Goal: Use online tool/utility

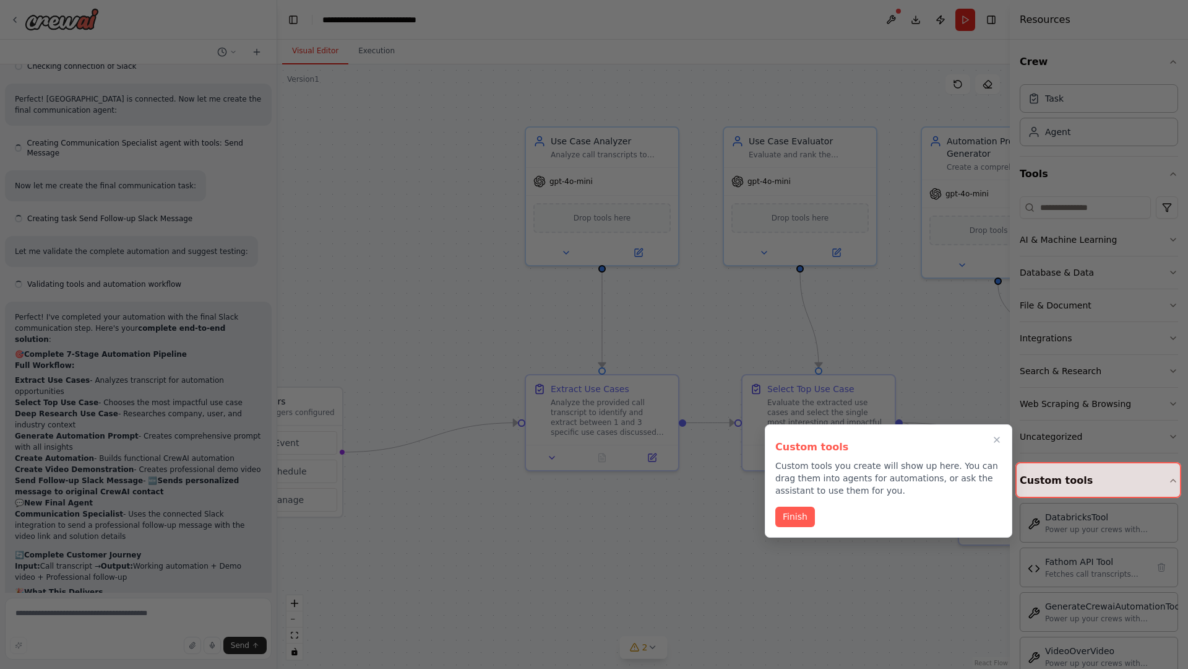
scroll to position [5229, 0]
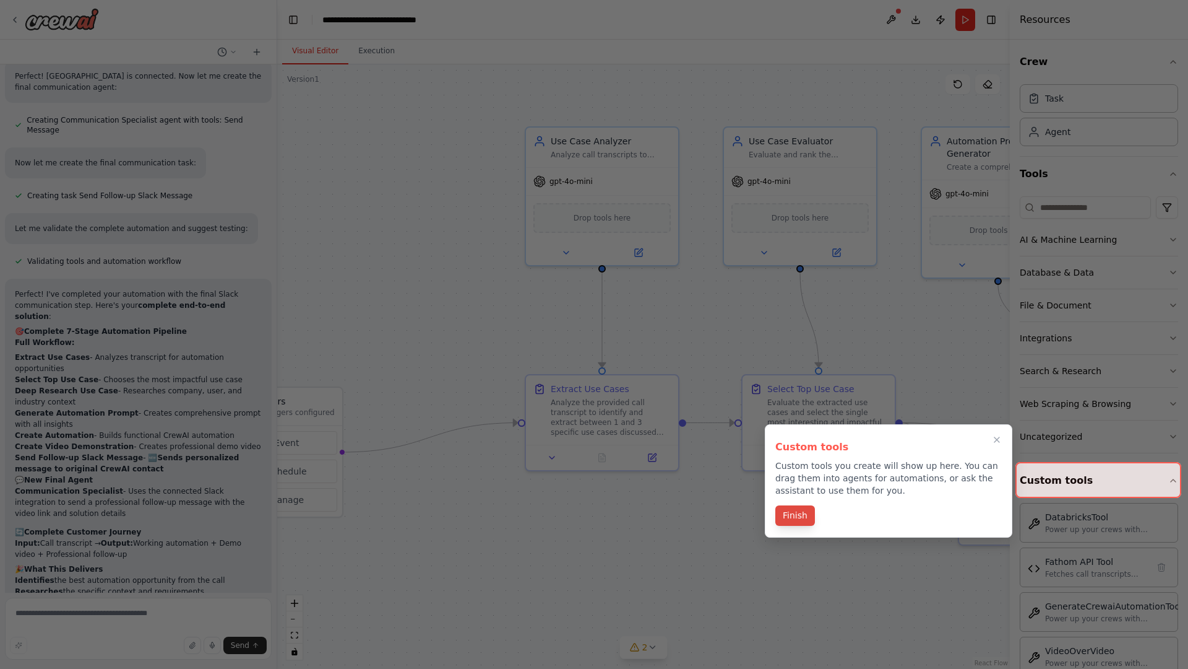
click at [795, 516] on button "Finish" at bounding box center [796, 515] width 40 height 20
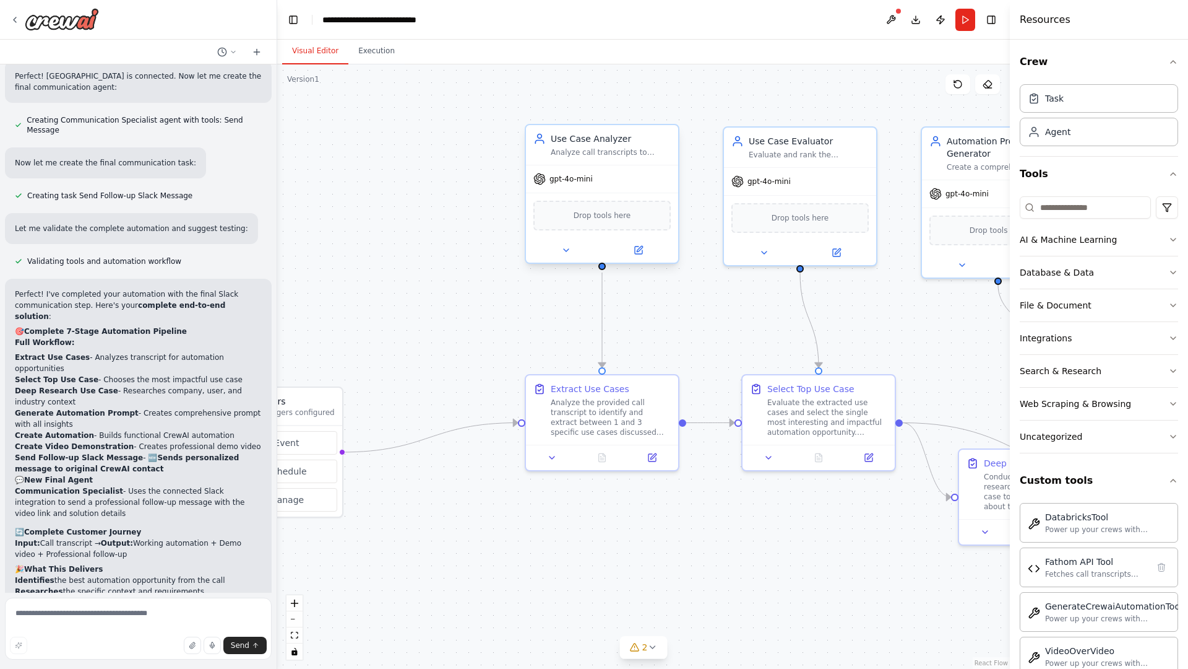
scroll to position [0, 0]
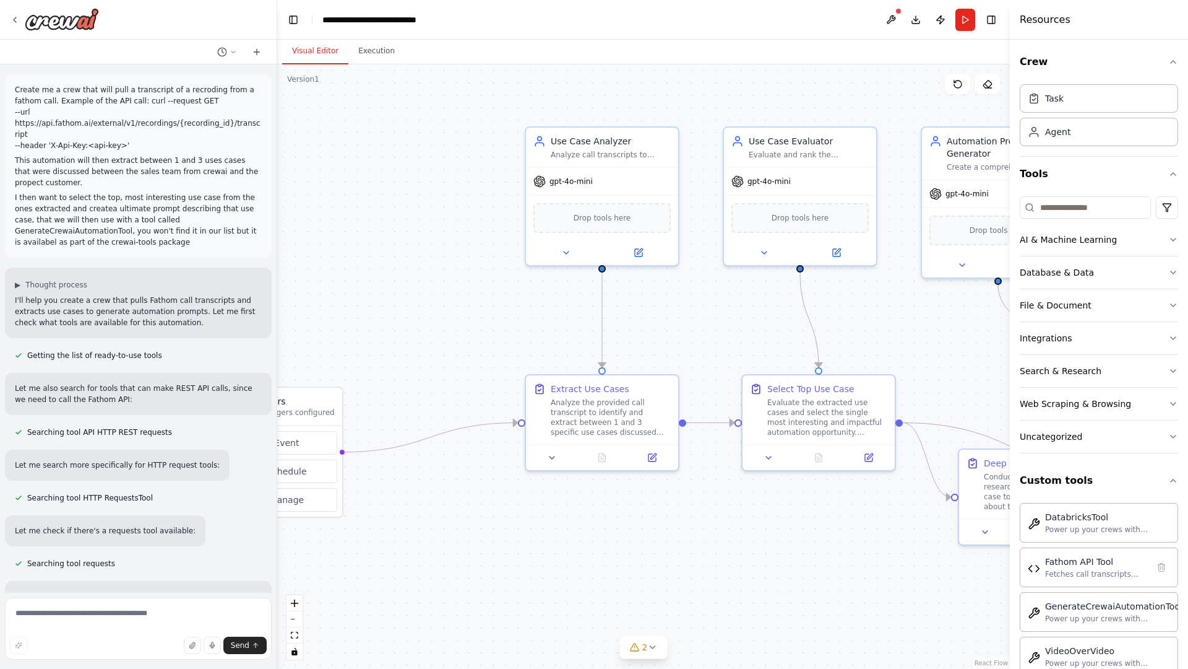
click at [14, 131] on div "Create me a crew that will pull a transcript of a recroding from a fathom call.…" at bounding box center [138, 165] width 267 height 183
click at [334, 74] on div ".deletable-edge-delete-btn { width: 20px; height: 20px; border: 0px solid #ffff…" at bounding box center [643, 366] width 733 height 604
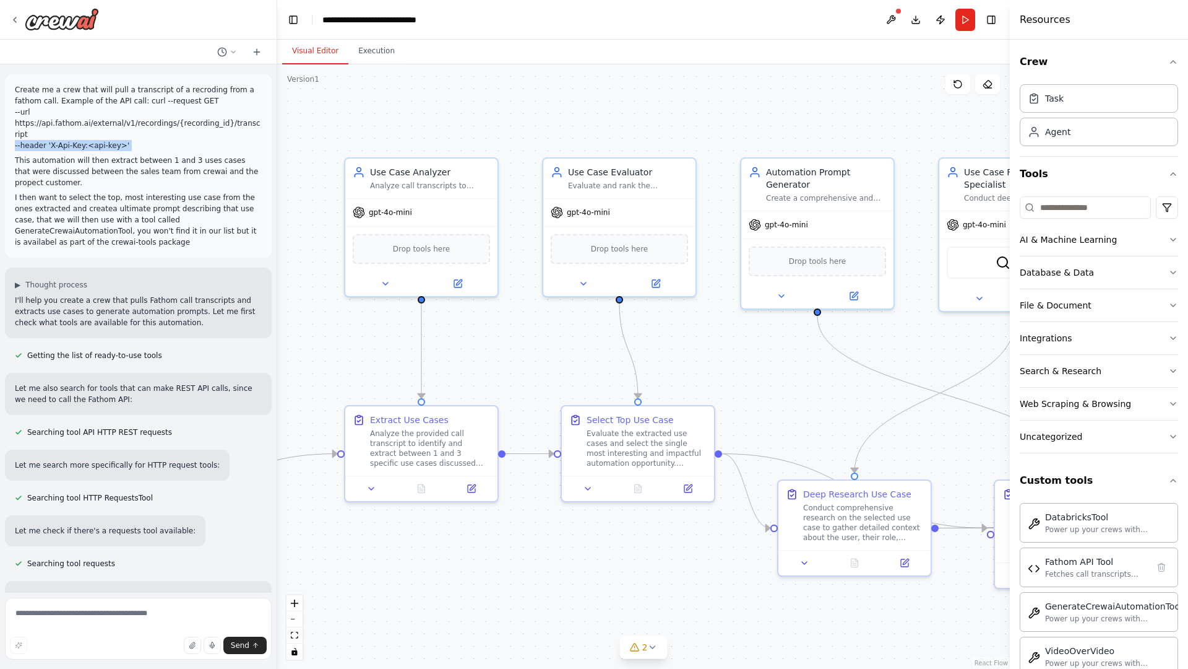
drag, startPoint x: 644, startPoint y: 366, endPoint x: 427, endPoint y: 404, distance: 219.8
click at [427, 404] on div ".deletable-edge-delete-btn { width: 20px; height: 20px; border: 0px solid #ffff…" at bounding box center [643, 366] width 733 height 604
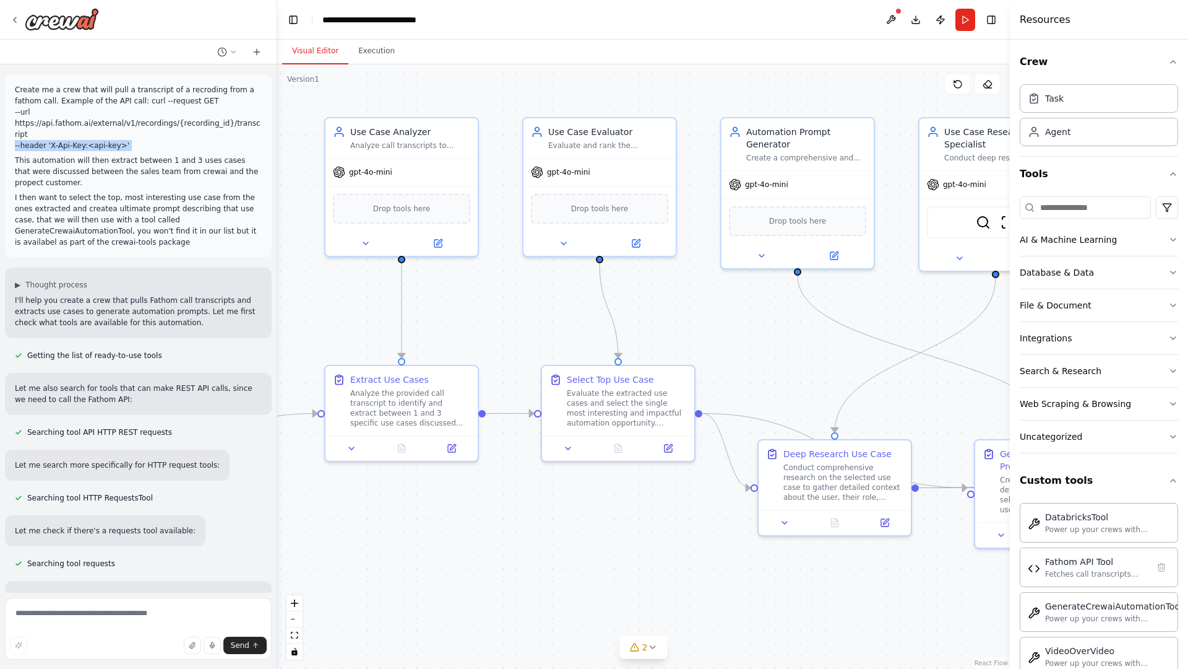
drag, startPoint x: 427, startPoint y: 404, endPoint x: 458, endPoint y: 317, distance: 92.0
click at [458, 317] on div ".deletable-edge-delete-btn { width: 20px; height: 20px; border: 0px solid #ffff…" at bounding box center [643, 366] width 733 height 604
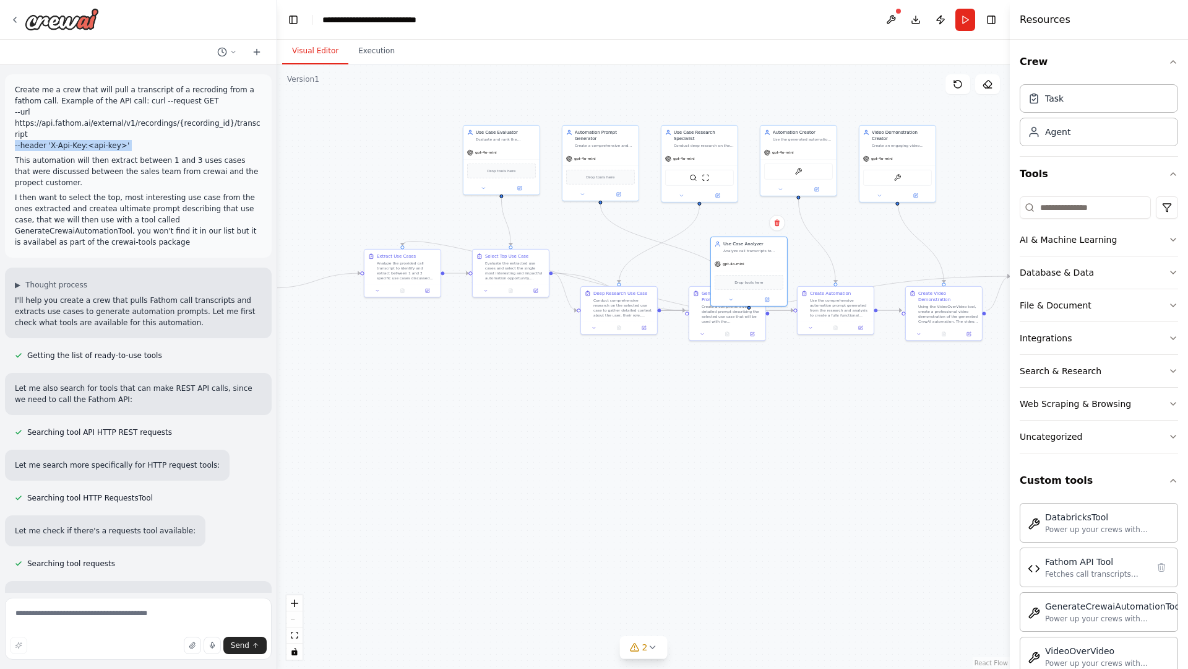
drag, startPoint x: 423, startPoint y: 194, endPoint x: 792, endPoint y: 315, distance: 388.2
click at [792, 315] on div ".deletable-edge-delete-btn { width: 20px; height: 20px; border: 0px solid #ffff…" at bounding box center [643, 366] width 733 height 604
